Goal: Find specific page/section: Find specific page/section

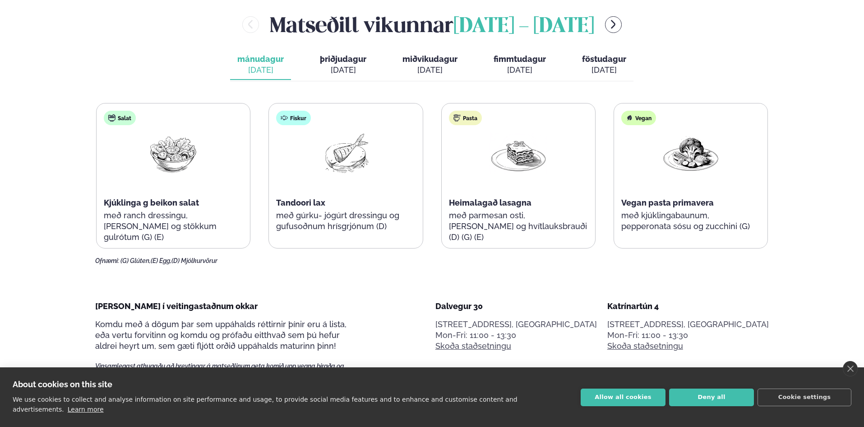
scroll to position [482, 0]
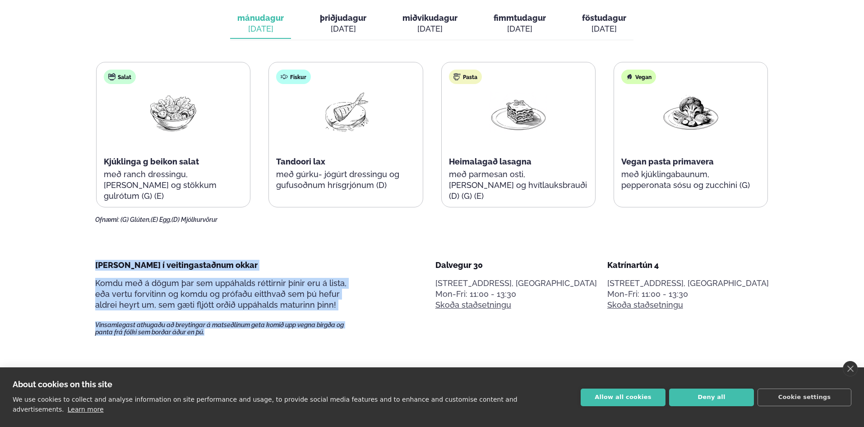
drag, startPoint x: 89, startPoint y: 268, endPoint x: 243, endPoint y: 340, distance: 170.0
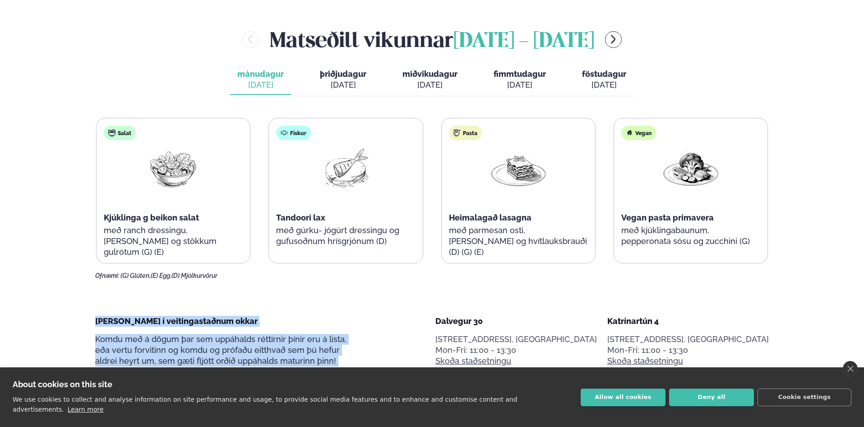
scroll to position [421, 0]
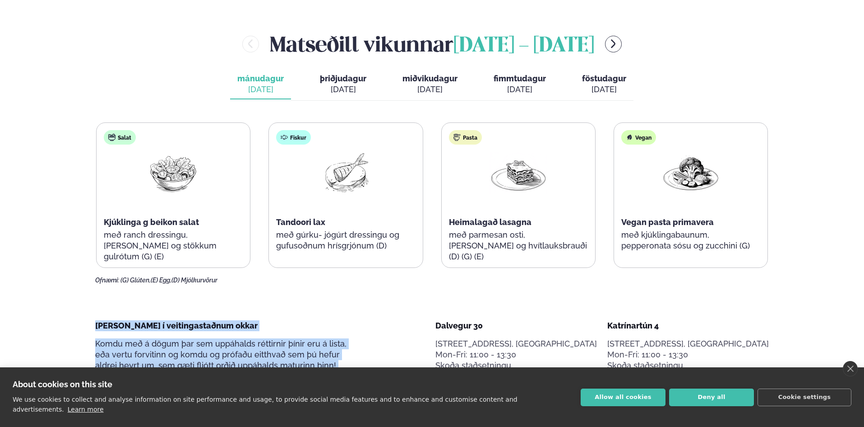
click at [362, 89] on div "[DATE]" at bounding box center [343, 89] width 46 height 11
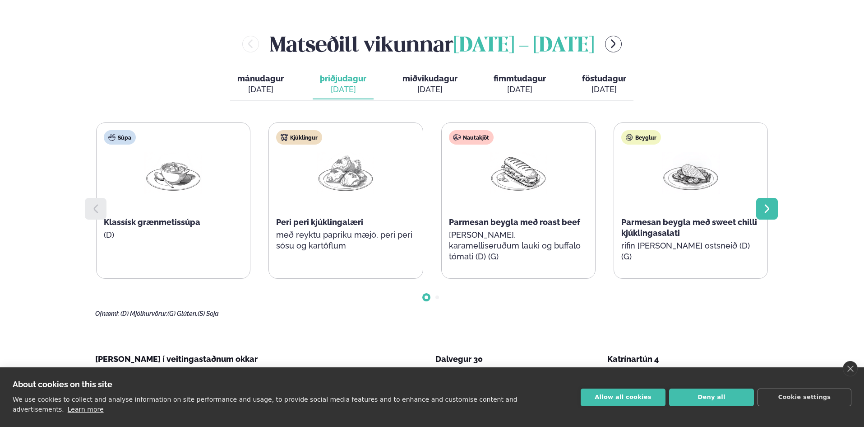
click at [771, 212] on icon at bounding box center [767, 208] width 11 height 11
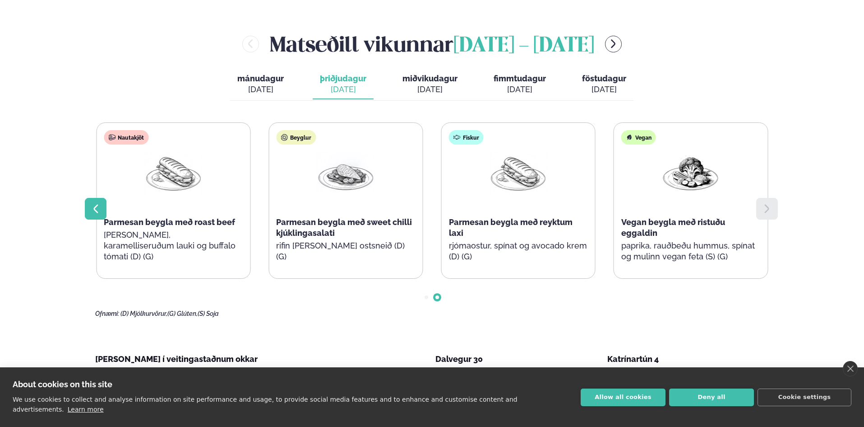
click at [99, 210] on icon at bounding box center [95, 208] width 11 height 11
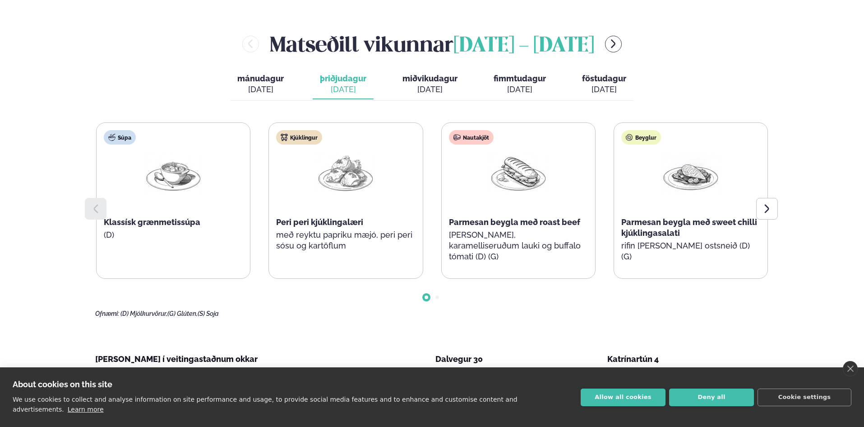
click at [396, 86] on button "miðvikudagur mið. [DATE]" at bounding box center [430, 85] width 70 height 30
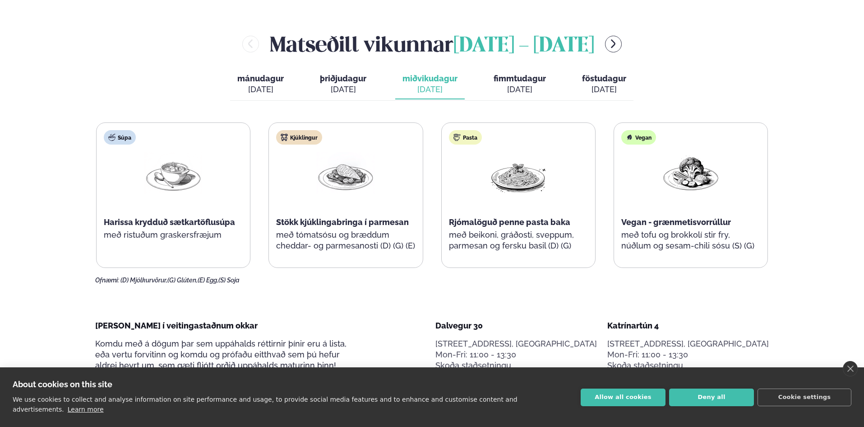
drag, startPoint x: 528, startPoint y: 80, endPoint x: 527, endPoint y: 88, distance: 7.7
click at [528, 83] on span "fimmtudagur" at bounding box center [520, 78] width 52 height 9
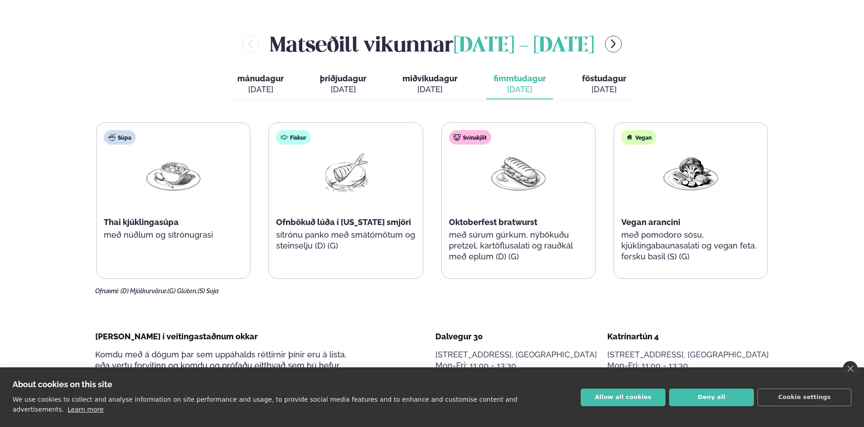
click at [605, 87] on div "[DATE]" at bounding box center [604, 89] width 44 height 11
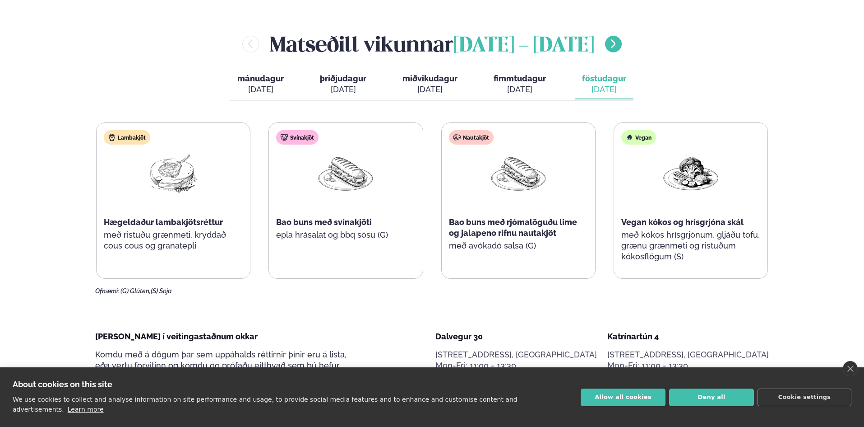
click at [616, 42] on icon "menu-btn-right" at bounding box center [614, 44] width 5 height 9
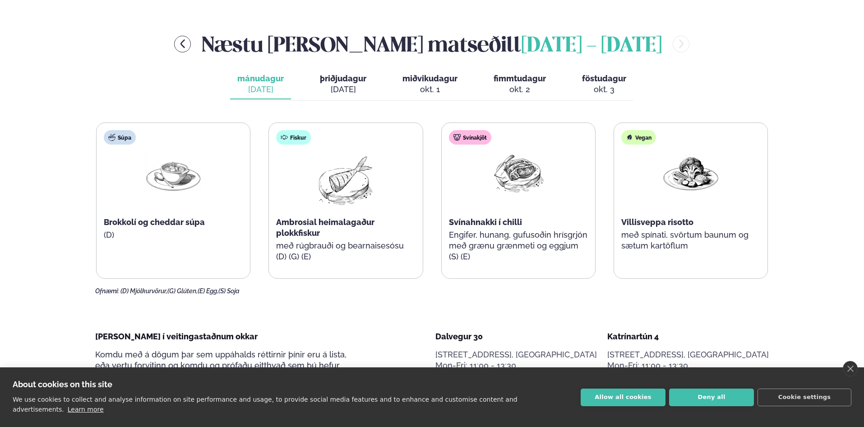
click at [257, 87] on div "[DATE]" at bounding box center [260, 89] width 46 height 11
click at [342, 77] on span "þriðjudagur" at bounding box center [343, 78] width 46 height 9
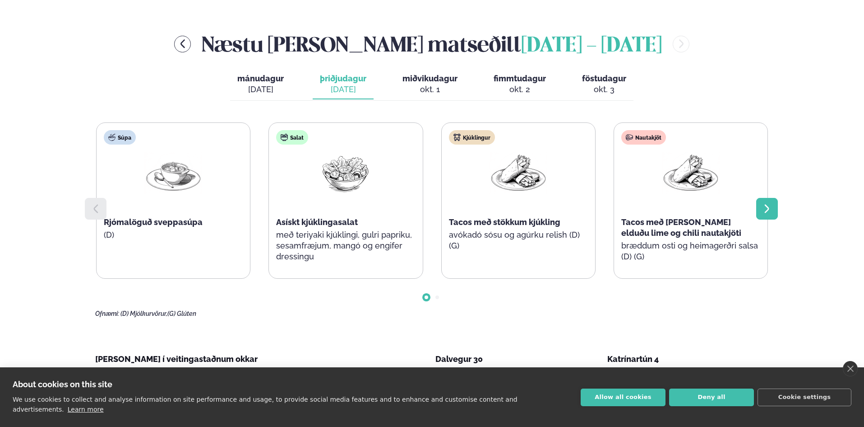
click at [770, 214] on div at bounding box center [767, 209] width 22 height 22
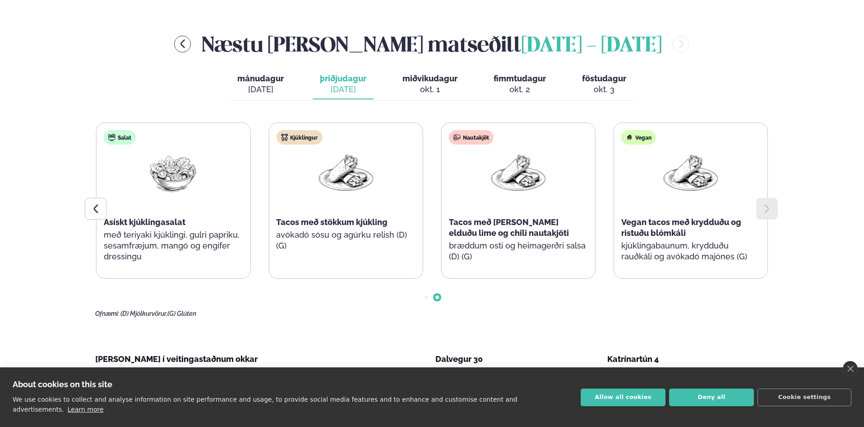
click at [769, 207] on icon at bounding box center [767, 208] width 11 height 11
click at [92, 207] on icon at bounding box center [95, 208] width 11 height 11
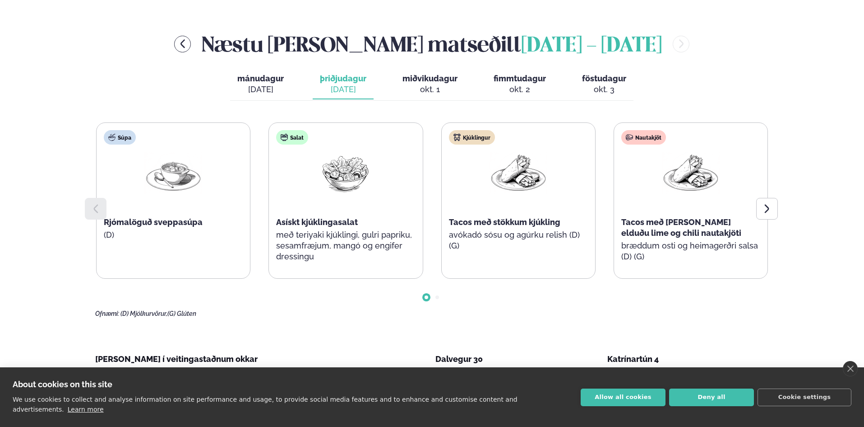
click at [774, 203] on div at bounding box center [767, 209] width 22 height 22
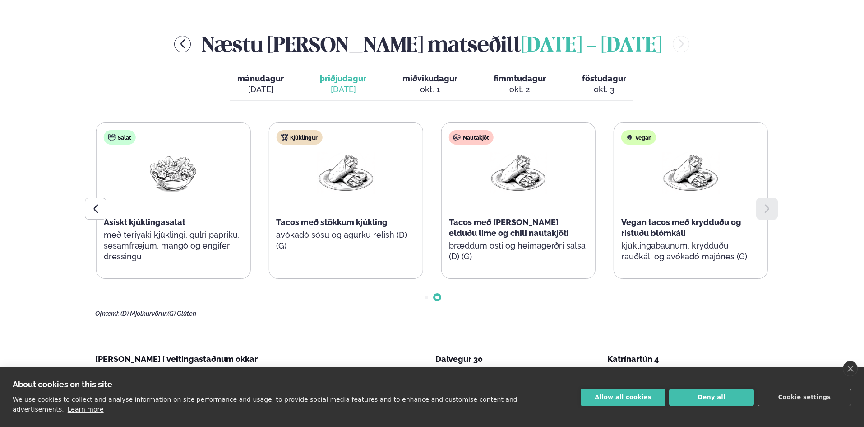
click at [416, 88] on div "okt. 1" at bounding box center [430, 89] width 55 height 11
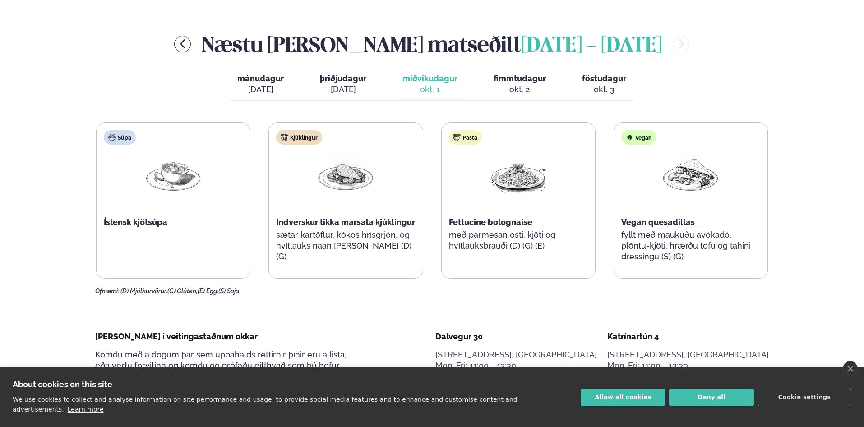
click at [530, 85] on div "okt. 2" at bounding box center [520, 89] width 52 height 11
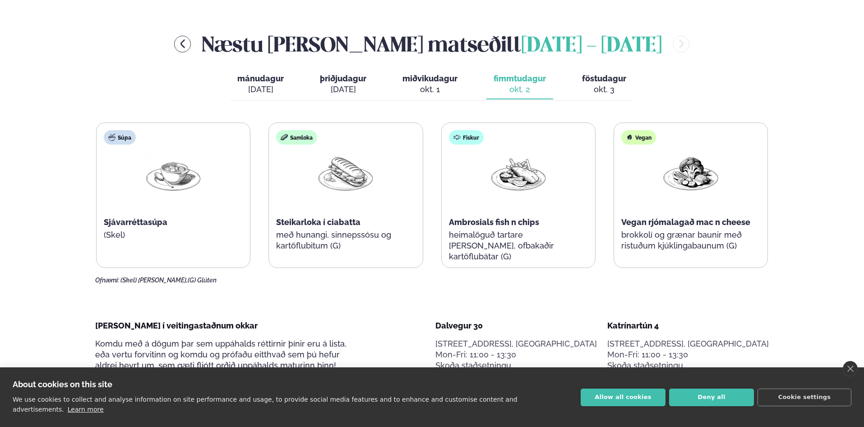
click at [434, 75] on span "miðvikudagur" at bounding box center [430, 78] width 55 height 9
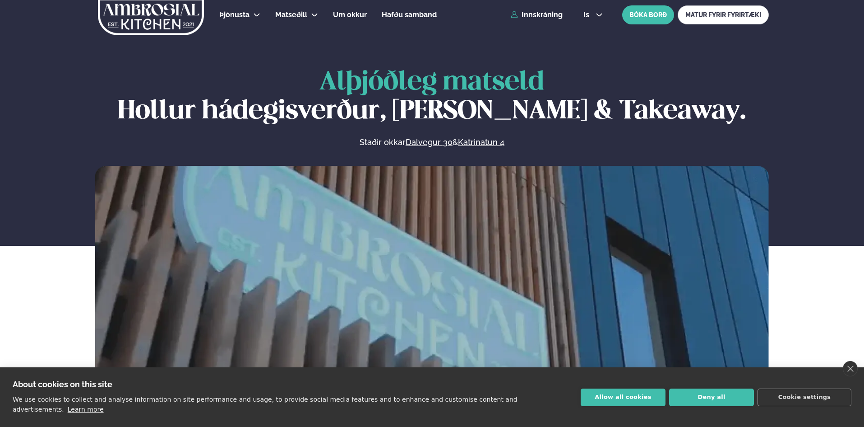
scroll to position [0, 0]
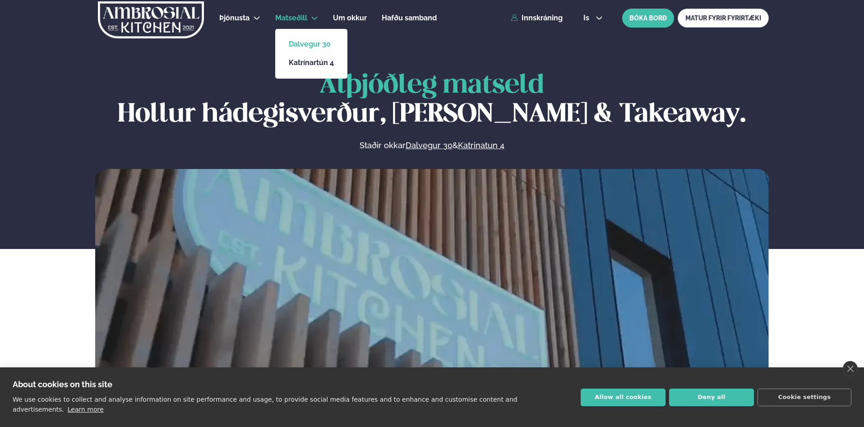
click at [295, 46] on link "Dalvegur 30" at bounding box center [311, 44] width 45 height 7
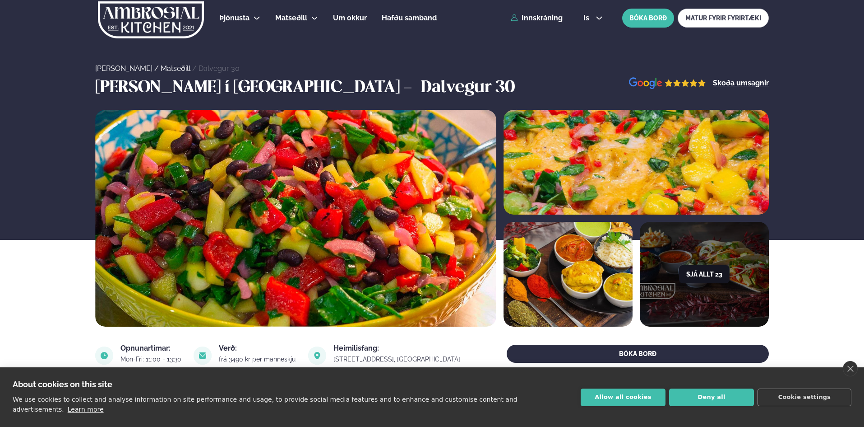
click at [698, 272] on button "Sjá allt 23" at bounding box center [704, 274] width 51 height 18
